Goal: Check status: Check status

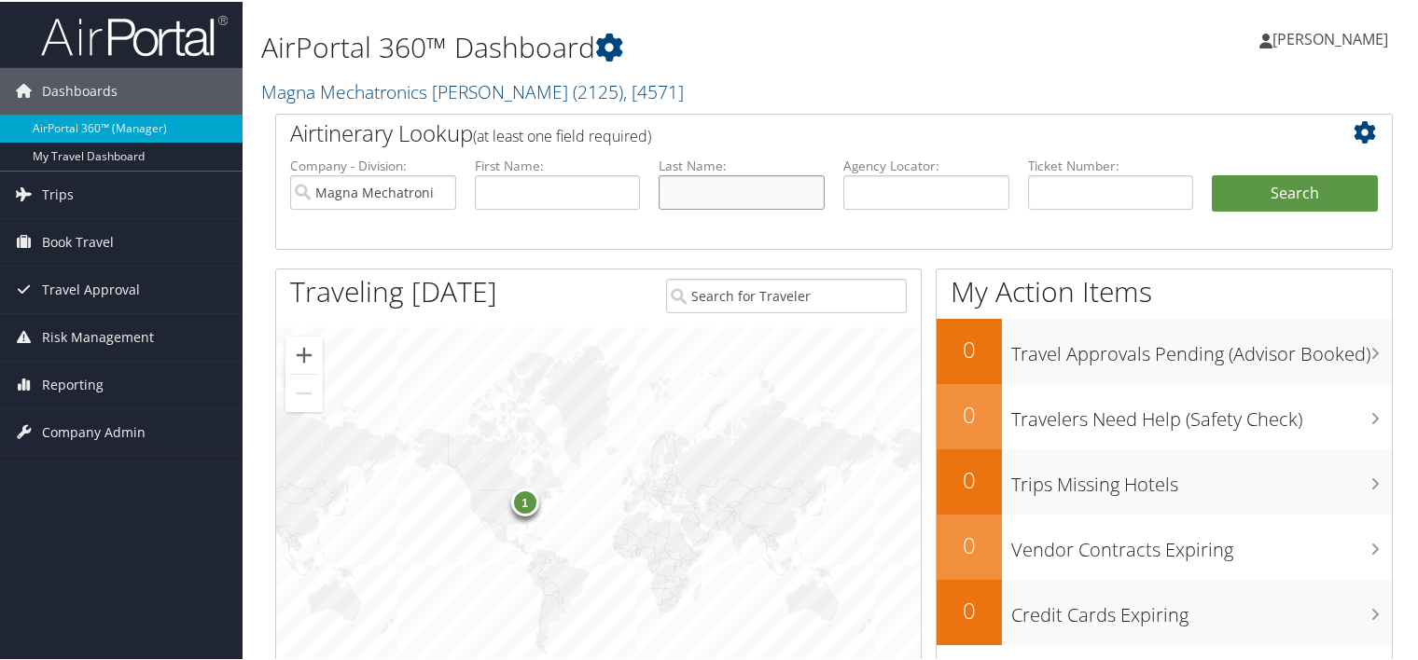
click at [732, 198] on input "text" at bounding box center [742, 190] width 166 height 35
type input "[PERSON_NAME]"
click at [1212, 173] on button "Search" at bounding box center [1295, 191] width 166 height 37
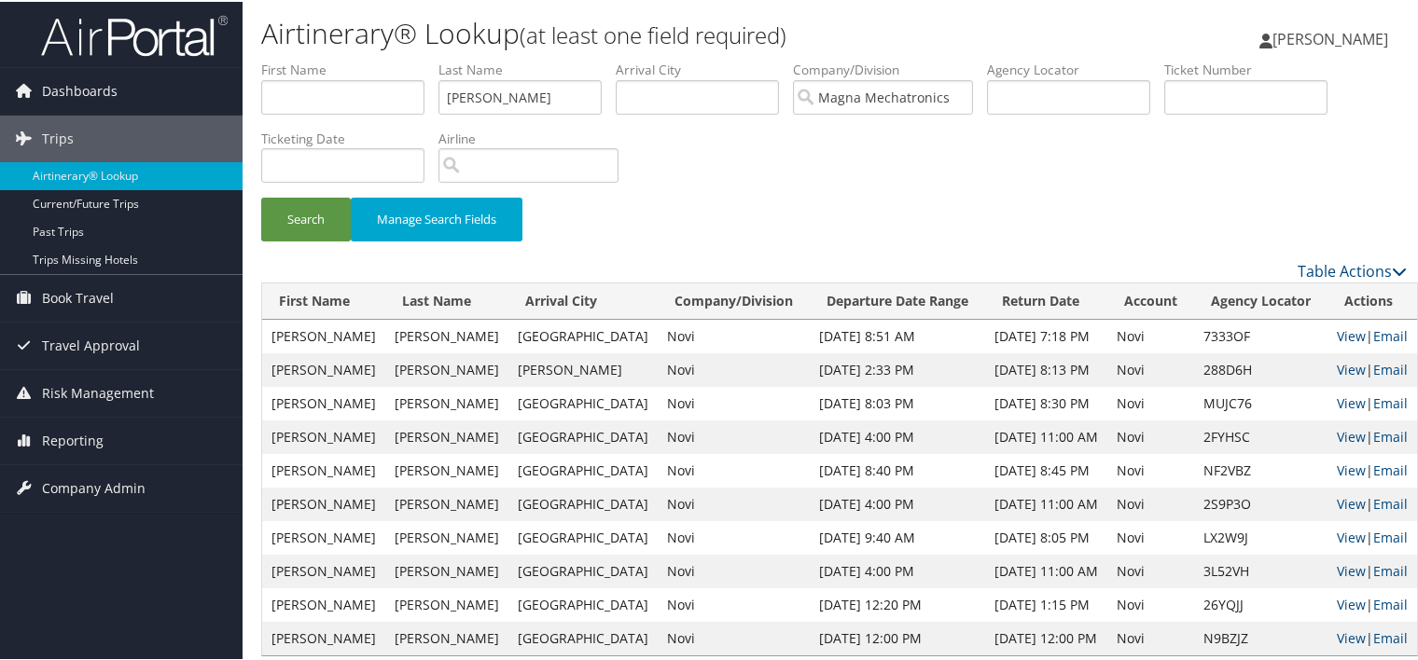
scroll to position [25, 0]
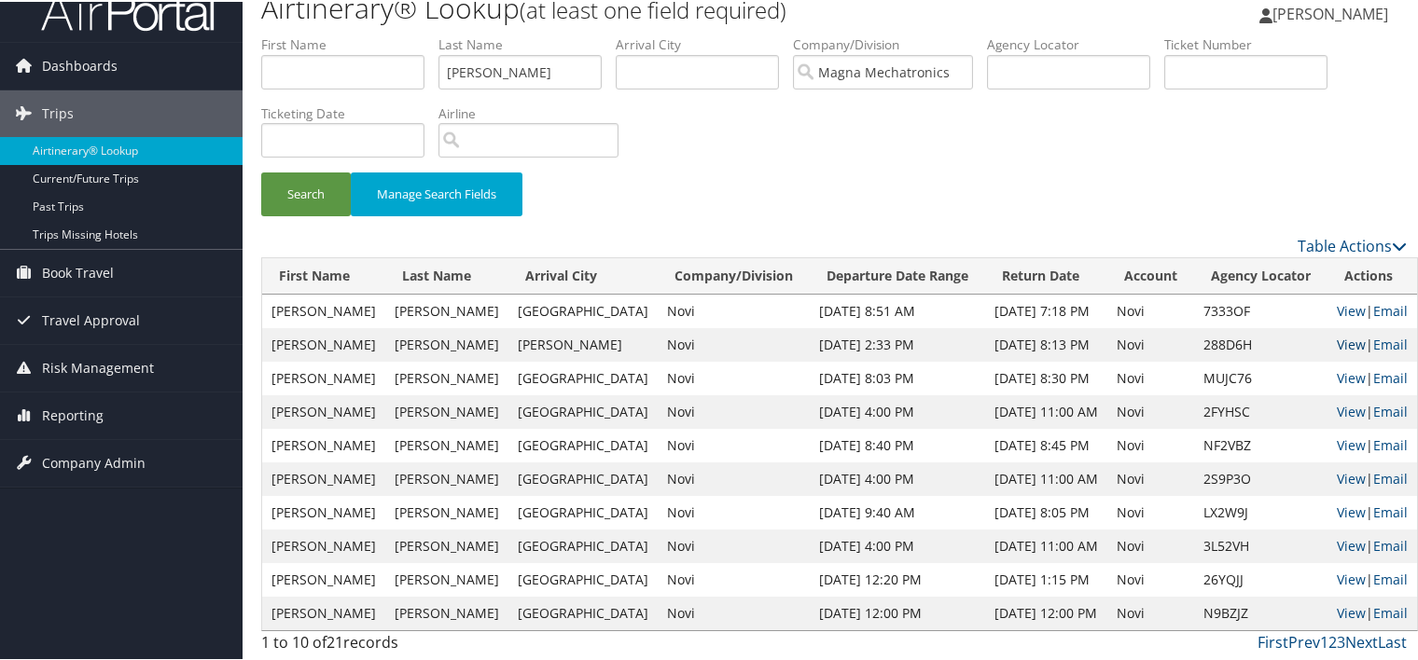
click at [1337, 346] on link "View" at bounding box center [1351, 343] width 29 height 18
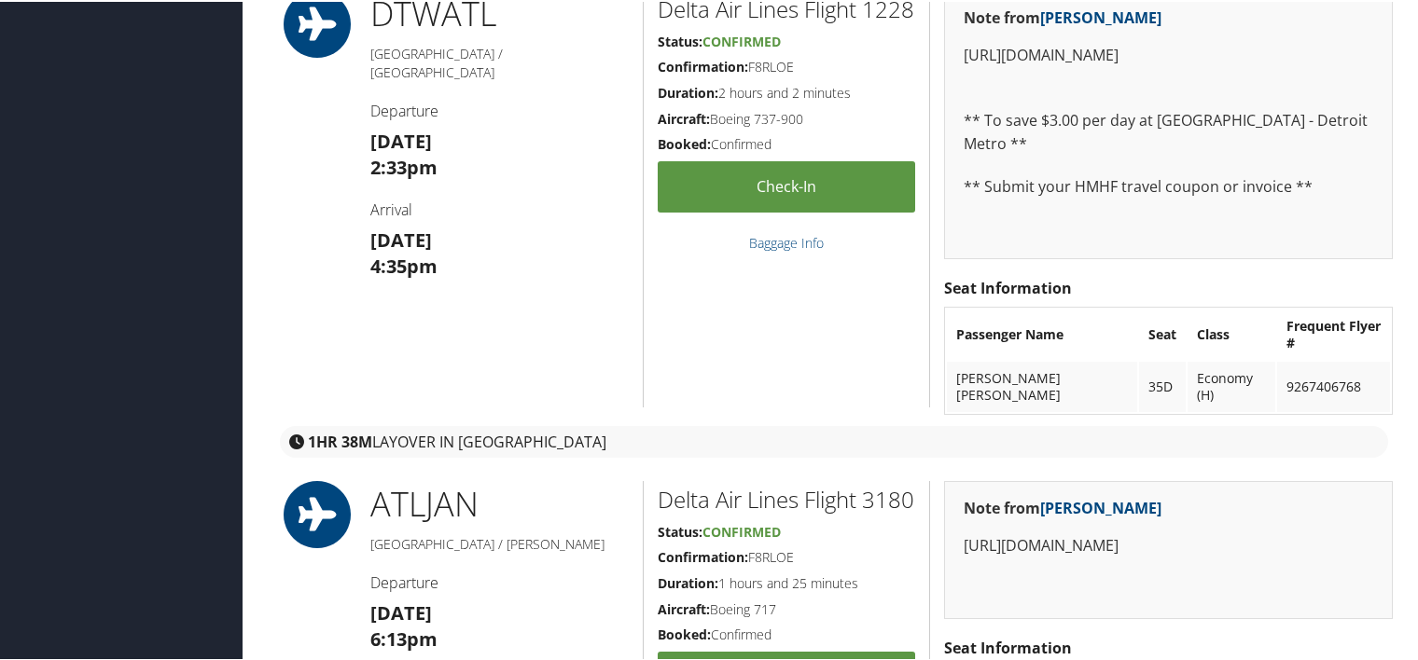
scroll to position [560, 0]
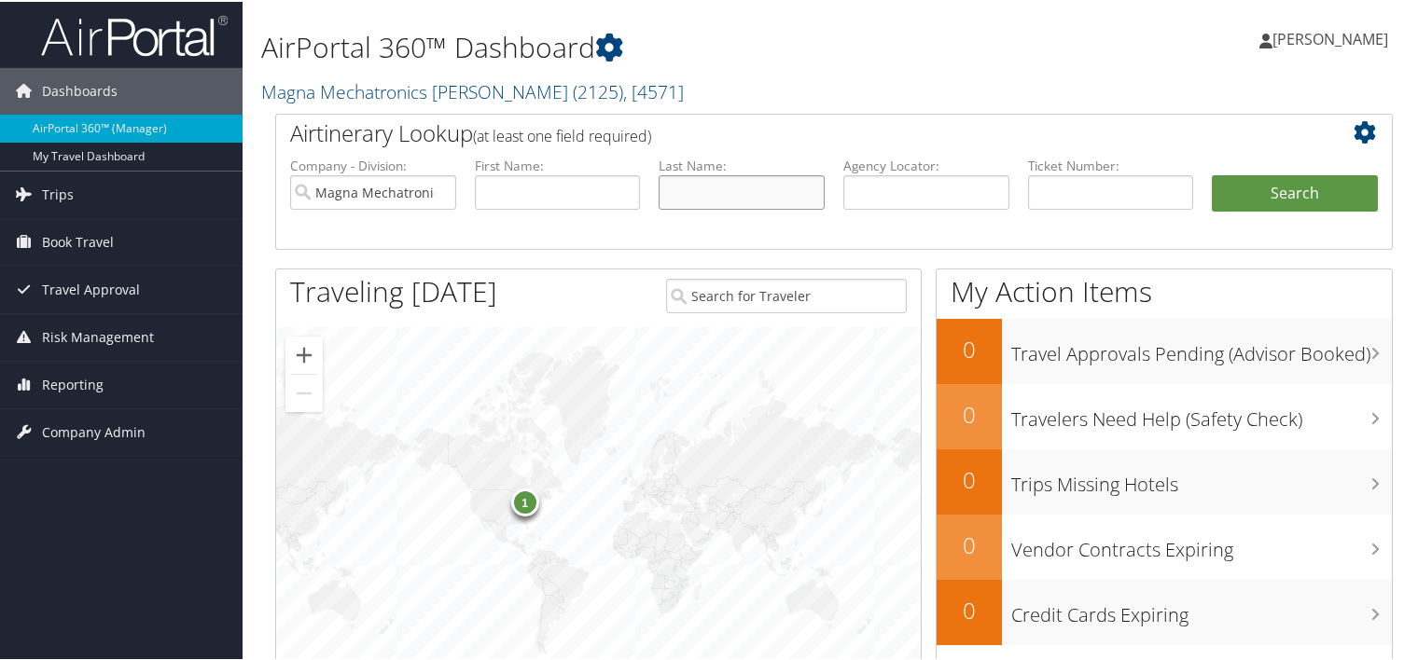
click at [731, 200] on input "text" at bounding box center [742, 190] width 166 height 35
type input "baker"
click at [1212, 173] on button "Search" at bounding box center [1295, 191] width 166 height 37
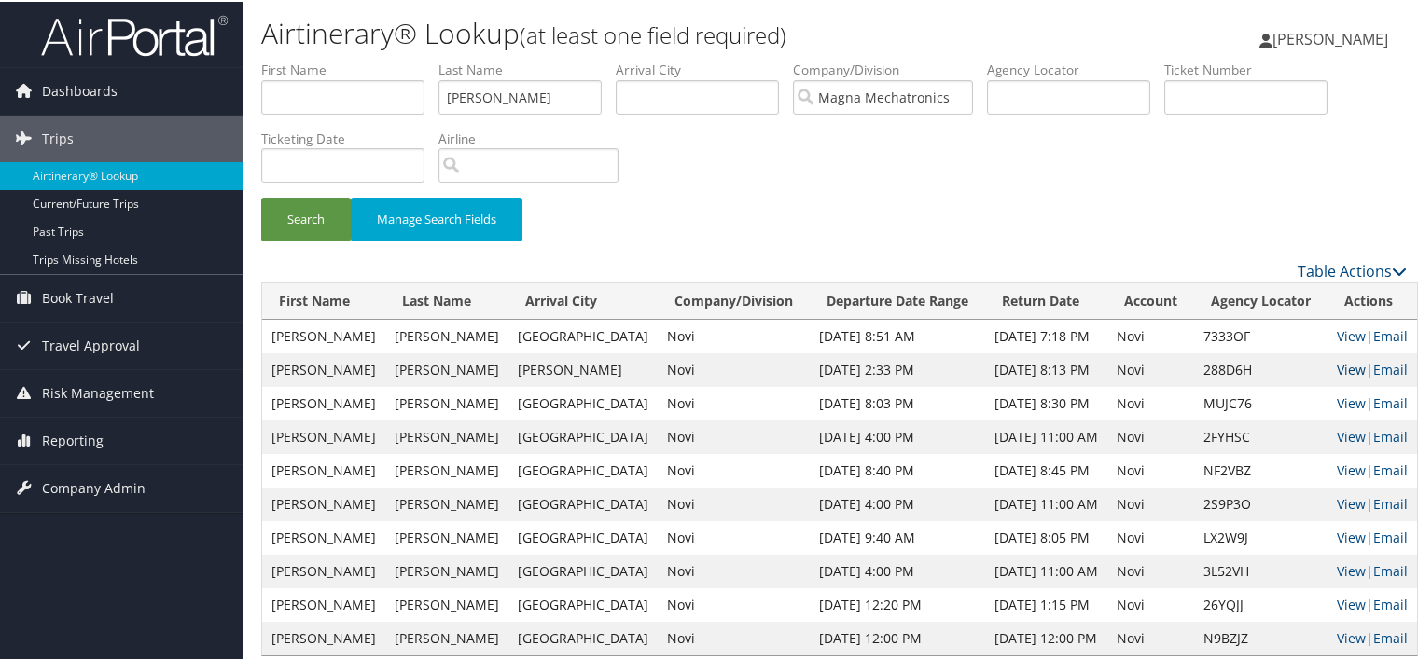
click at [1337, 370] on link "View" at bounding box center [1351, 368] width 29 height 18
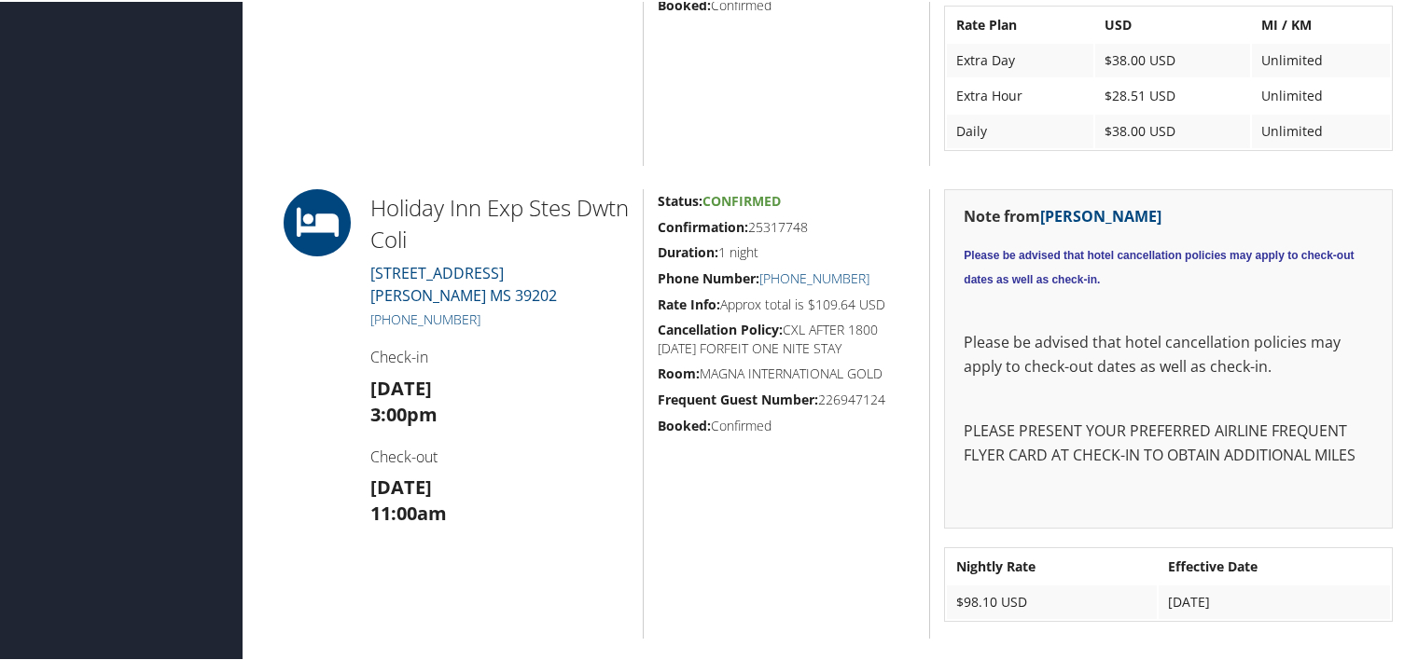
scroll to position [1772, 0]
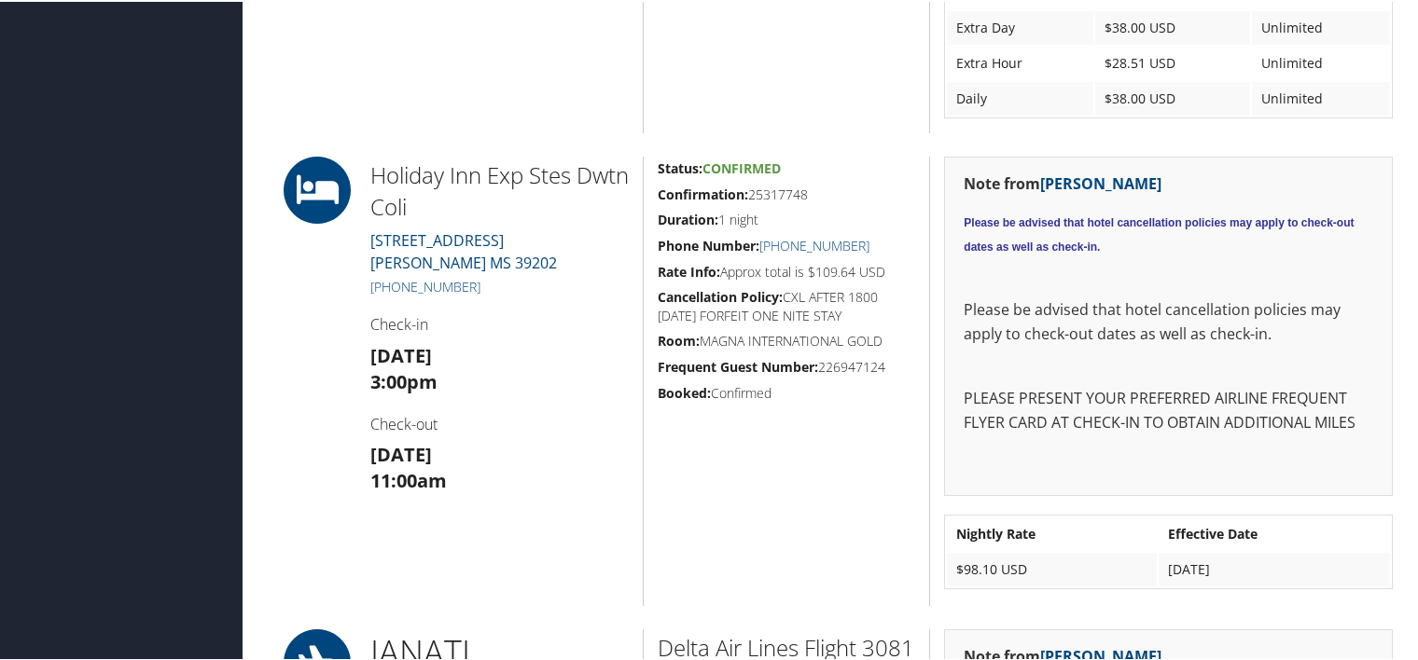
drag, startPoint x: 371, startPoint y: 166, endPoint x: 537, endPoint y: 288, distance: 206.2
click at [537, 288] on div "Holiday Inn Exp Stes Dwtn Coli [STREET_ADDRESS] [PHONE_NUMBER] Check-in [DATE] …" at bounding box center [499, 380] width 286 height 450
drag, startPoint x: 537, startPoint y: 288, endPoint x: 438, endPoint y: 213, distance: 124.4
copy div "Holiday Inn Exp Stes Dwtn Coli [STREET_ADDRESS] [PHONE_NUMBER]"
